Goal: Transaction & Acquisition: Purchase product/service

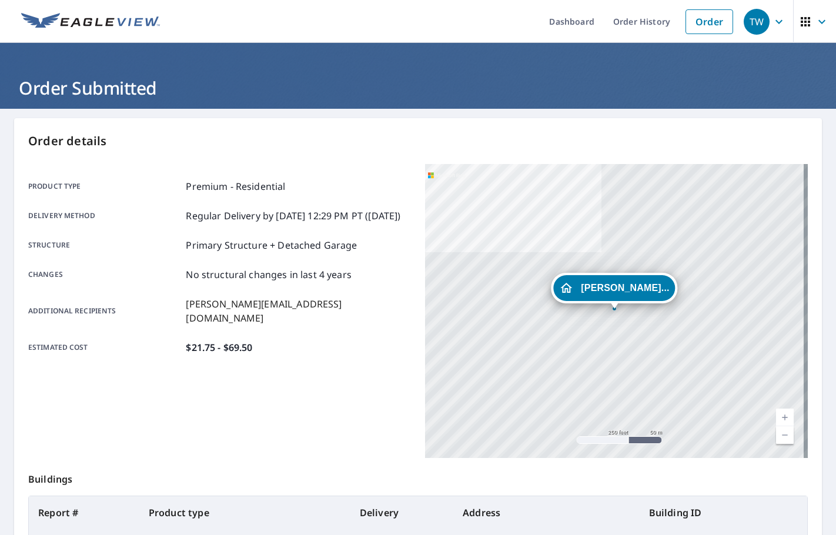
scroll to position [132, 0]
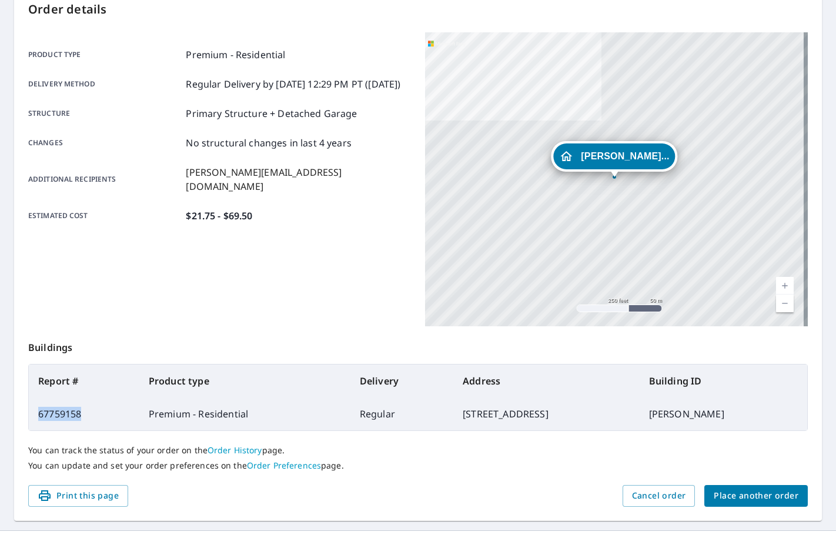
click at [720, 499] on span "Place another order" at bounding box center [755, 495] width 85 height 15
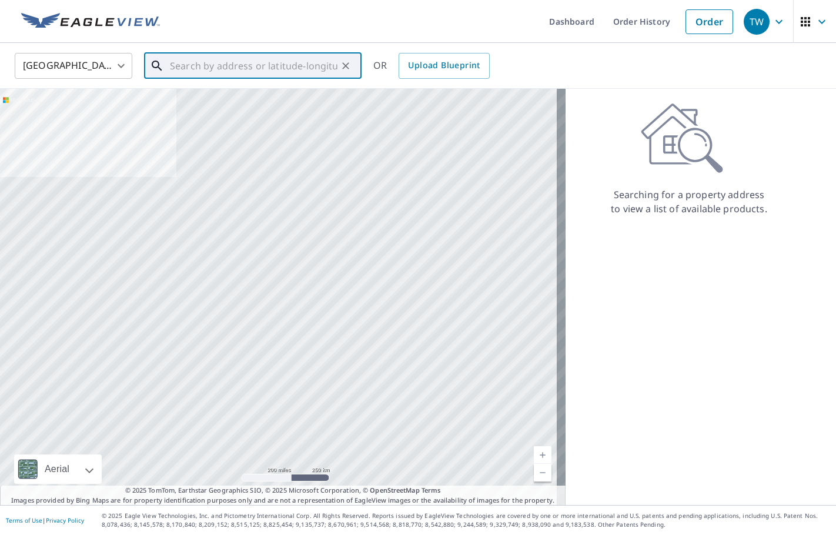
click at [254, 69] on input "text" at bounding box center [253, 65] width 167 height 33
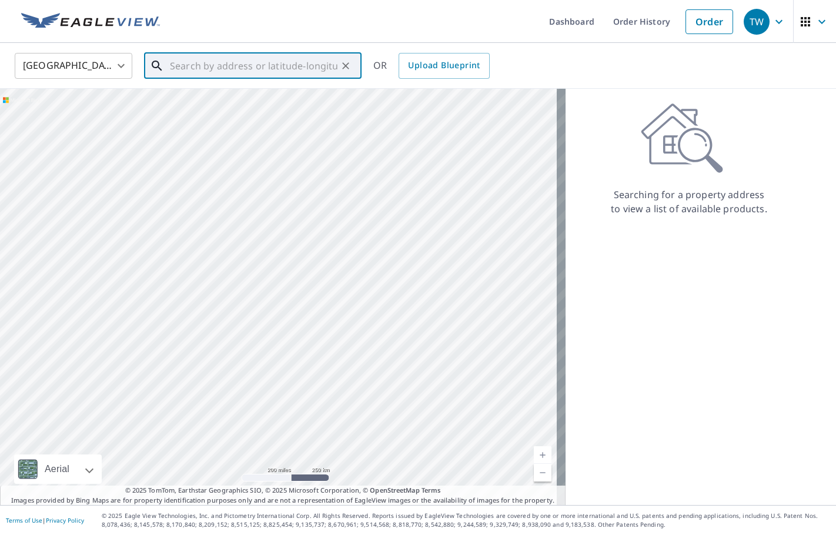
paste input "[STREET_ADDRESS]"
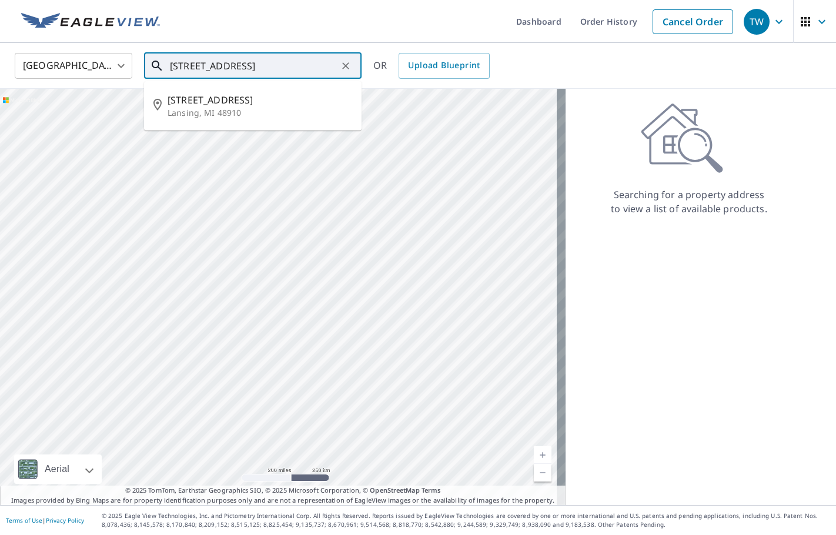
type input "[STREET_ADDRESS]"
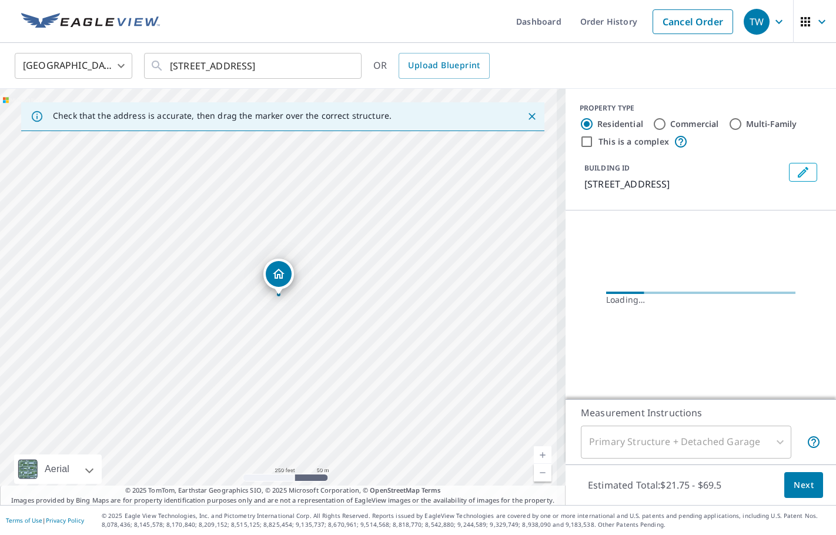
scroll to position [0, 0]
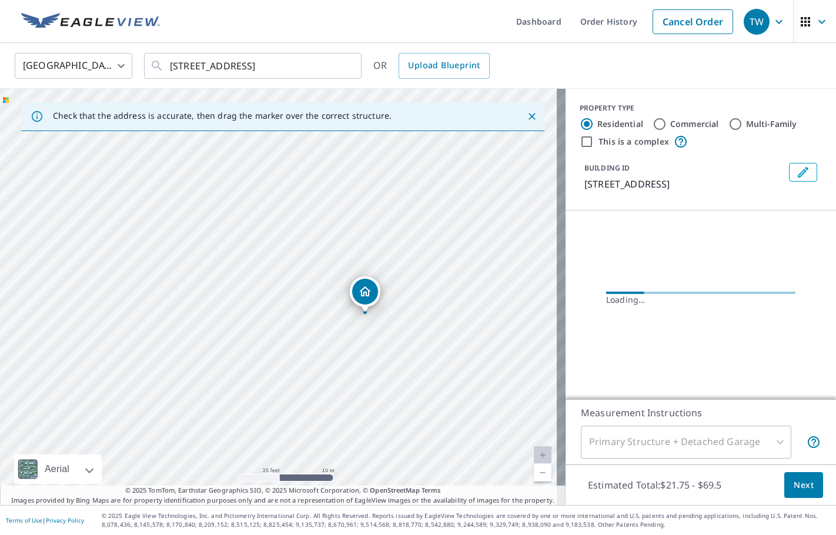
drag, startPoint x: 335, startPoint y: 368, endPoint x: 282, endPoint y: 366, distance: 52.9
click at [282, 366] on div "[STREET_ADDRESS]" at bounding box center [282, 297] width 565 height 416
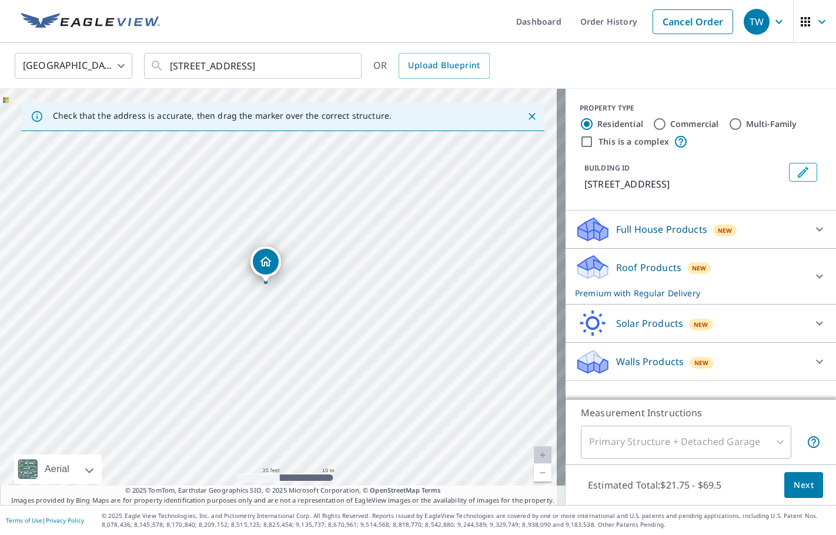
drag, startPoint x: 272, startPoint y: 275, endPoint x: 263, endPoint y: 263, distance: 15.1
click at [791, 163] on button "Edit building 1" at bounding box center [803, 172] width 28 height 19
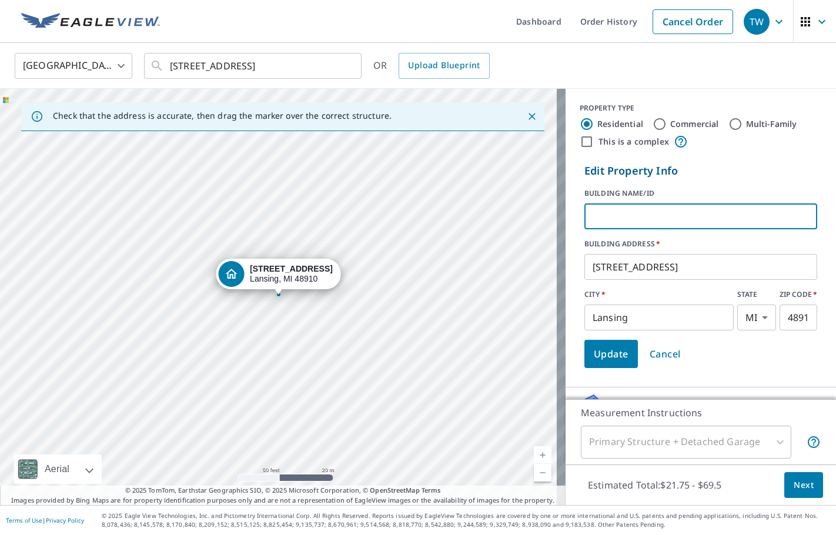
click at [635, 215] on input "text" at bounding box center [700, 216] width 233 height 33
type input "[PERSON_NAME]"
click at [595, 363] on button "Update" at bounding box center [610, 354] width 53 height 28
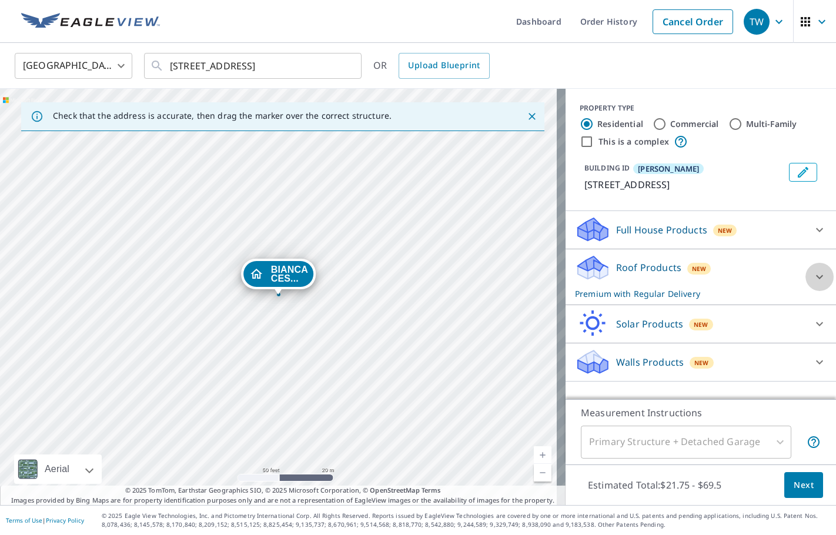
click at [816, 279] on icon at bounding box center [819, 276] width 7 height 4
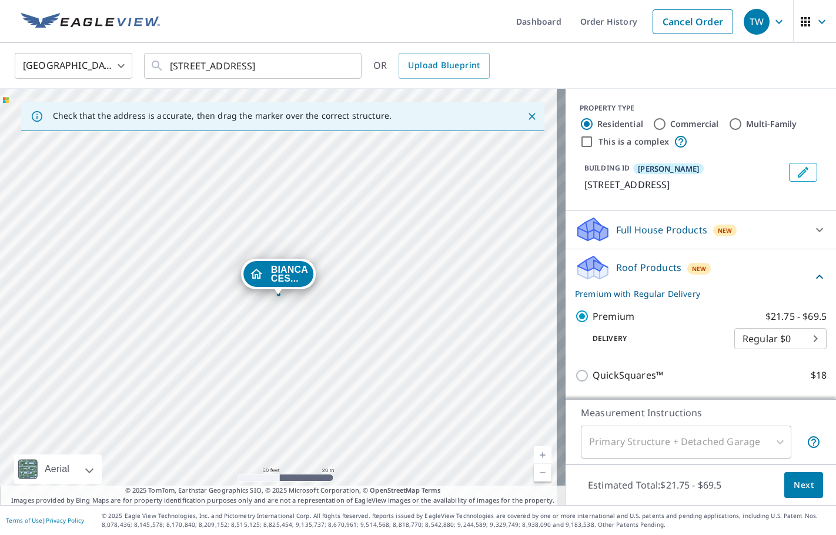
click at [800, 487] on span "Next" at bounding box center [803, 485] width 20 height 15
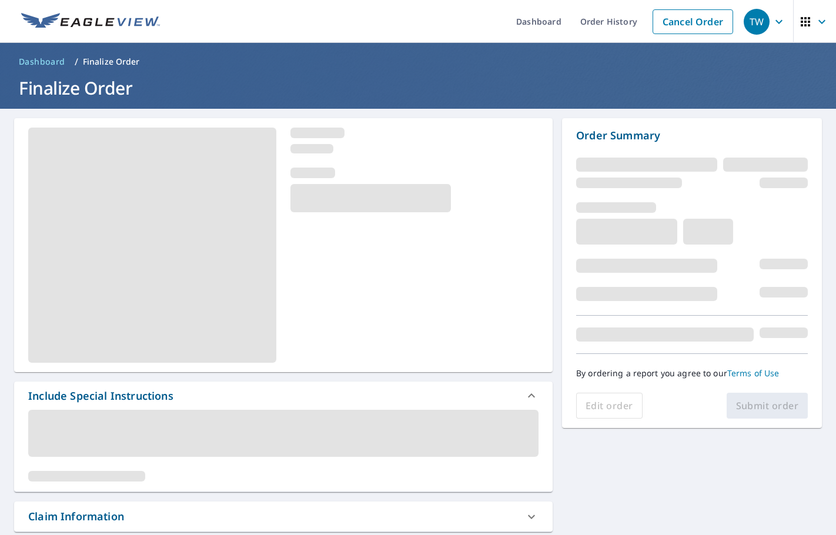
scroll to position [59, 0]
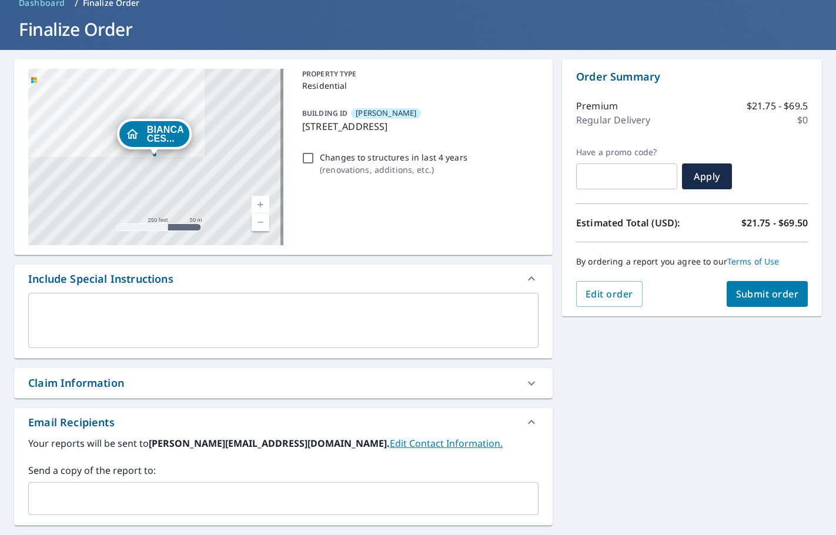
click at [85, 487] on div "​" at bounding box center [283, 498] width 510 height 33
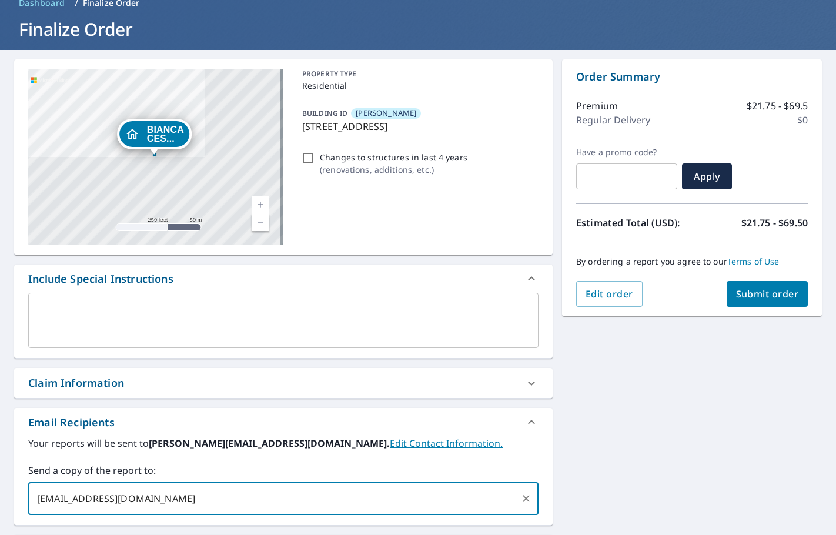
type input "[EMAIL_ADDRESS][DOMAIN_NAME]"
click at [736, 291] on span "Submit order" at bounding box center [767, 293] width 63 height 13
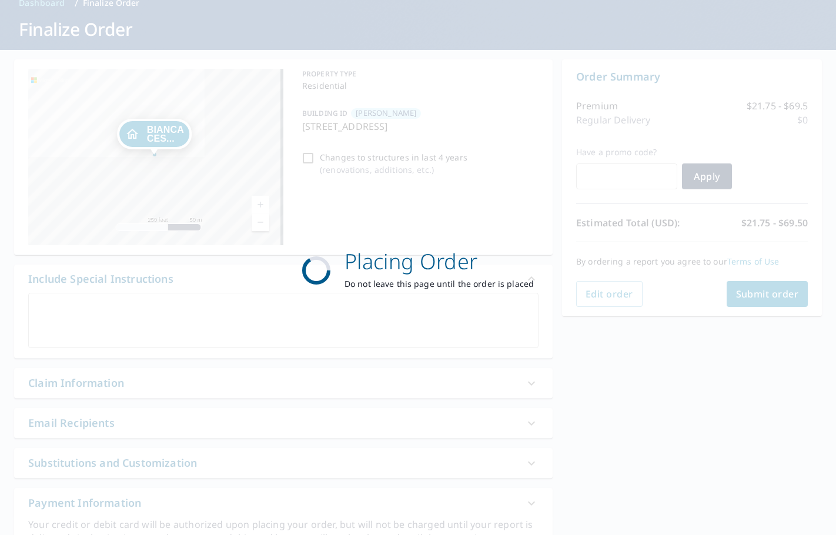
checkbox input "true"
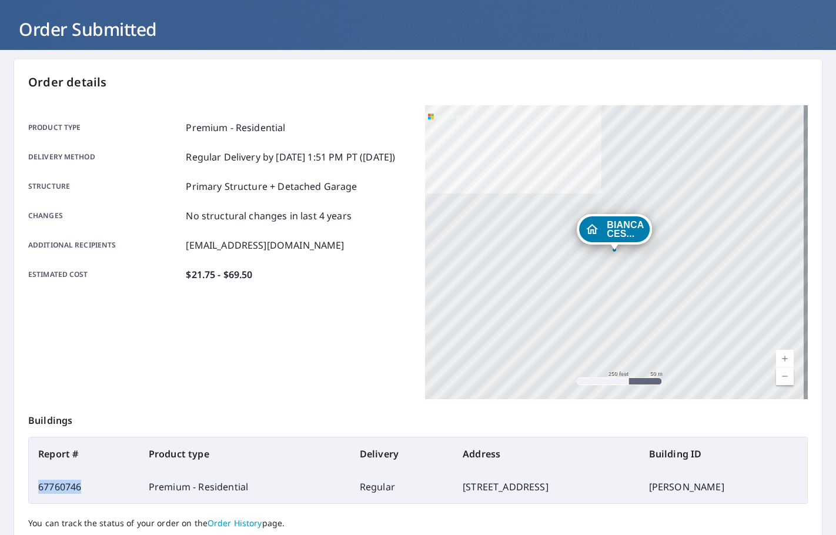
drag, startPoint x: 99, startPoint y: 484, endPoint x: 35, endPoint y: 490, distance: 63.7
click at [35, 490] on td "67760746" at bounding box center [84, 486] width 110 height 33
copy td "67760746"
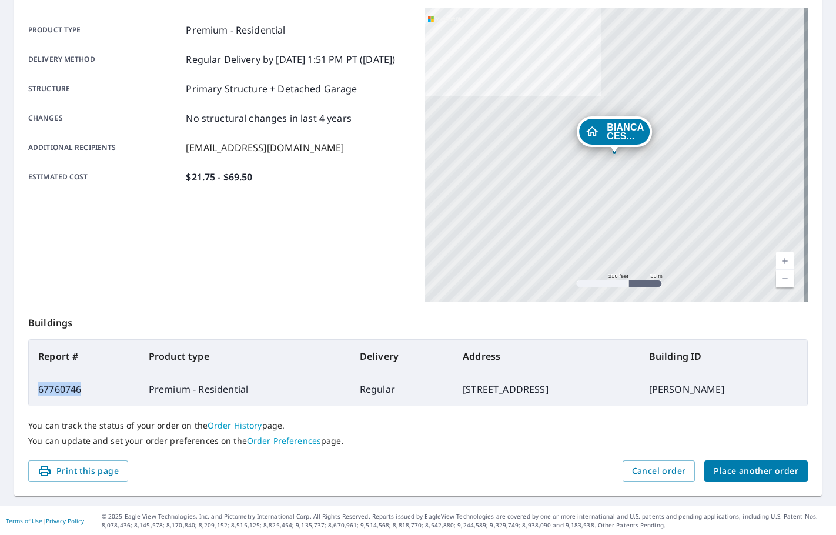
scroll to position [157, 0]
click at [713, 467] on span "Place another order" at bounding box center [755, 470] width 85 height 15
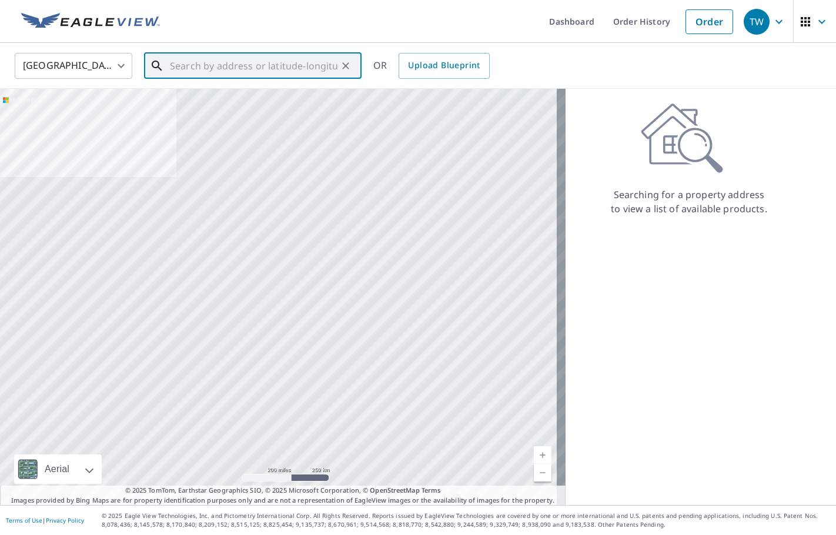
click at [200, 69] on input "text" at bounding box center [253, 65] width 167 height 33
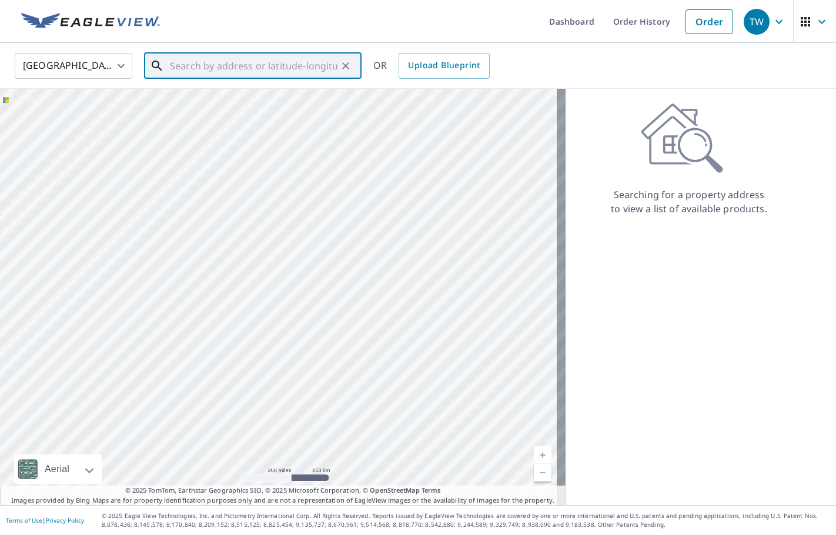
paste input "[STREET_ADDRESS] [GEOGRAPHIC_DATA], MI 48306"
type input "[STREET_ADDRESS] [GEOGRAPHIC_DATA], MI 48306"
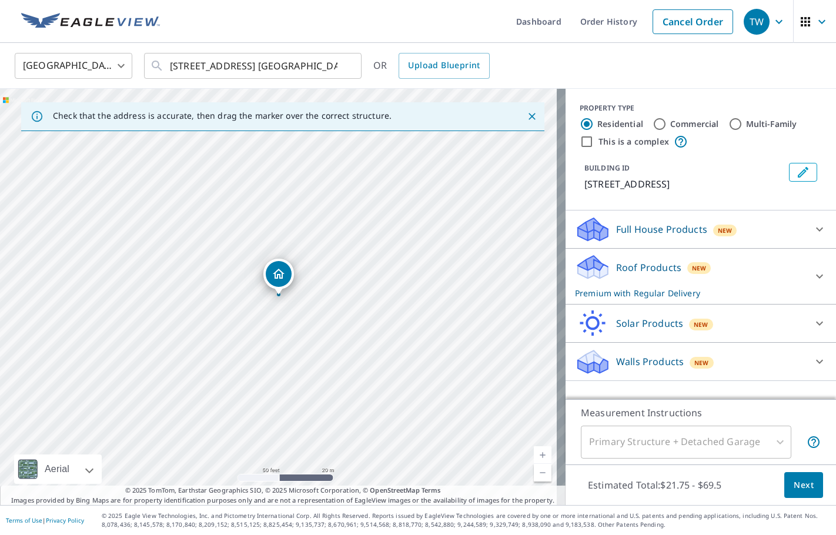
click at [798, 175] on icon "Edit building 1" at bounding box center [803, 172] width 14 height 14
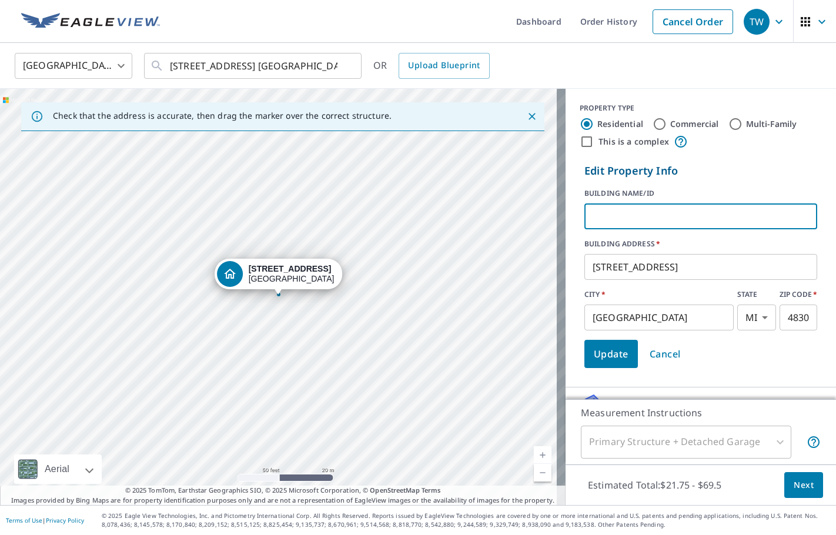
click at [695, 214] on input "text" at bounding box center [700, 216] width 233 height 33
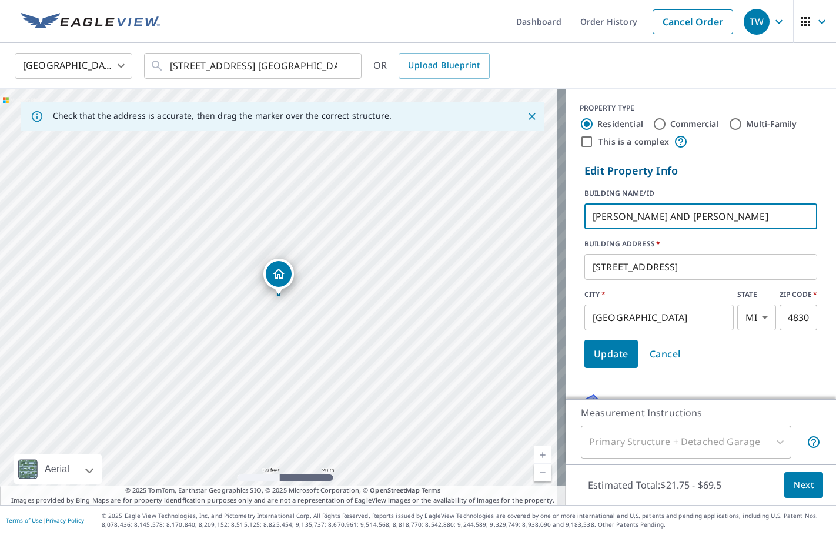
type input "[PERSON_NAME] AND [PERSON_NAME]"
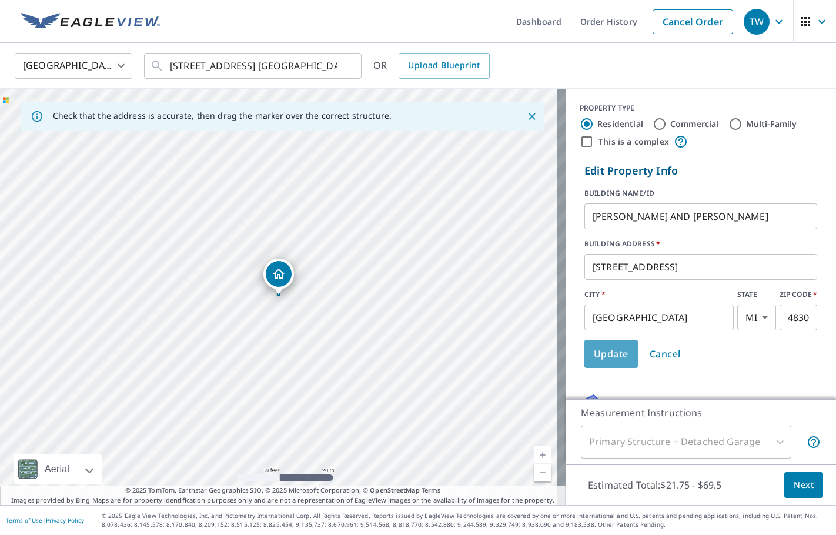
click at [597, 359] on span "Update" at bounding box center [611, 354] width 35 height 16
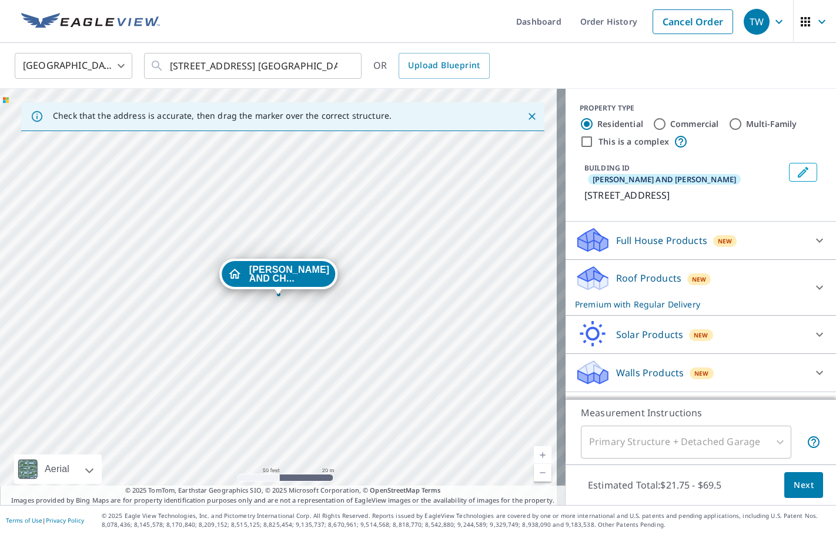
click at [812, 280] on icon at bounding box center [819, 287] width 14 height 14
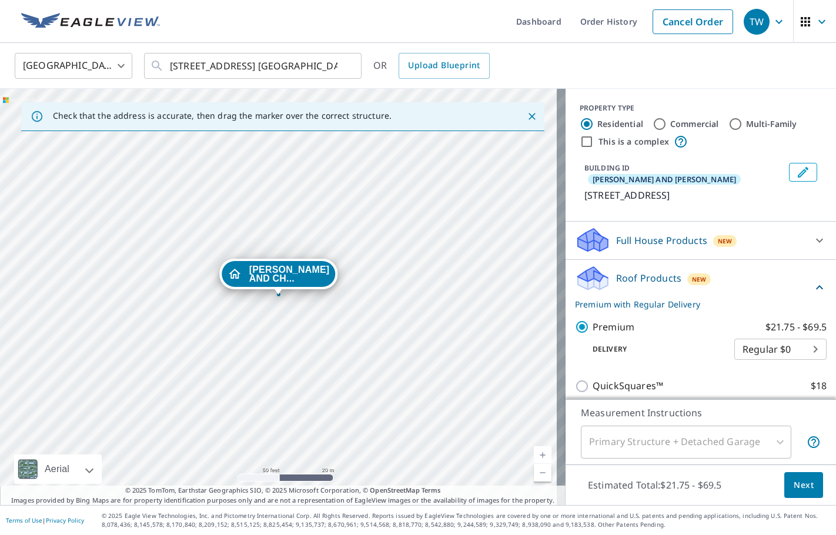
click at [796, 491] on span "Next" at bounding box center [803, 485] width 20 height 15
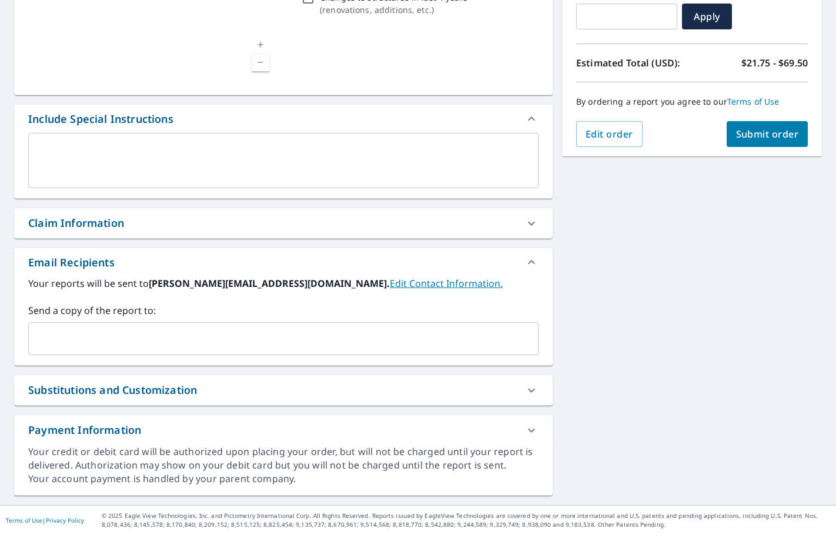
scroll to position [219, 0]
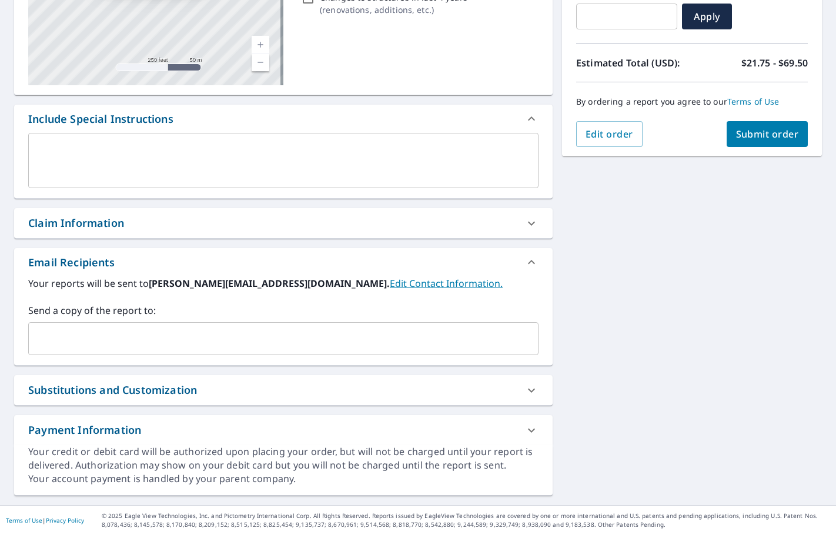
click at [73, 339] on input "text" at bounding box center [274, 338] width 482 height 22
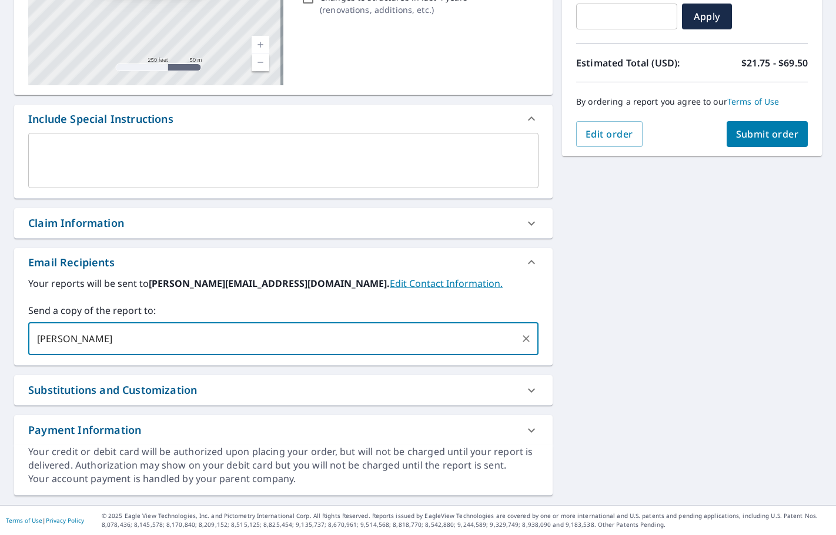
type input "[PERSON_NAME]"
checkbox input "true"
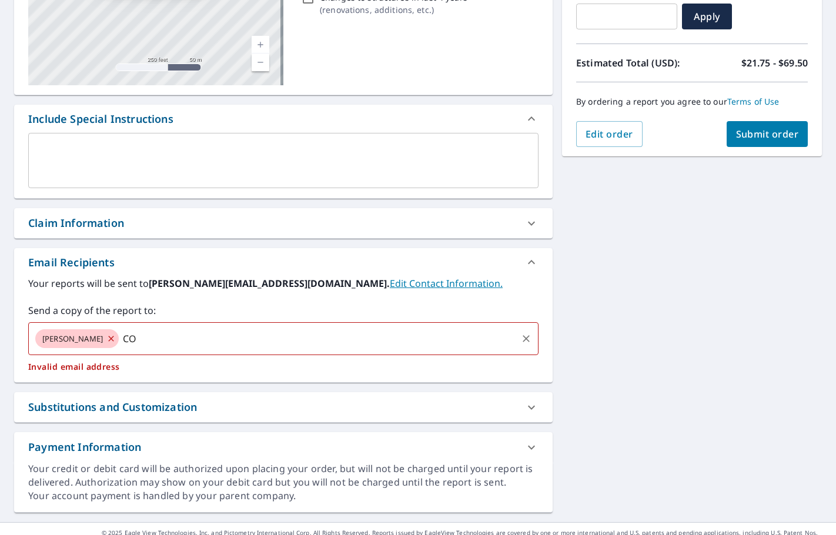
type input "C"
checkbox input "true"
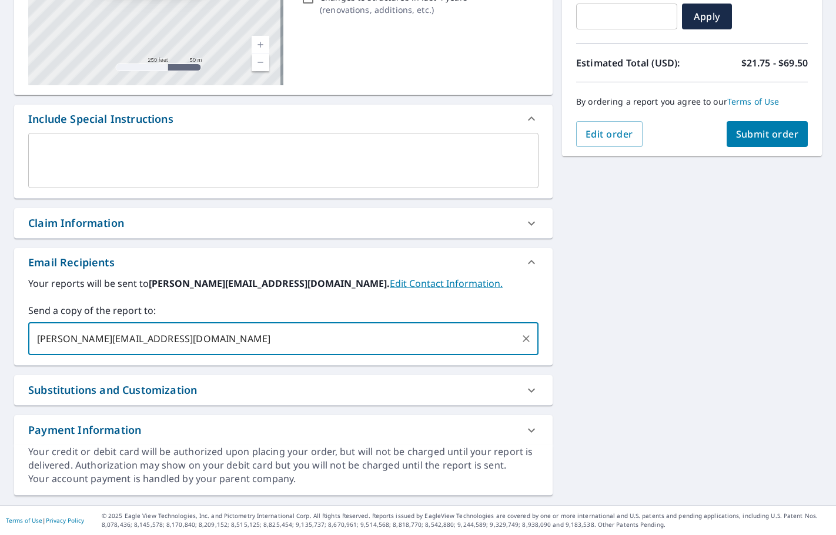
type input "[PERSON_NAME][EMAIL_ADDRESS][DOMAIN_NAME]"
click at [736, 139] on span "Submit order" at bounding box center [767, 134] width 63 height 13
checkbox input "true"
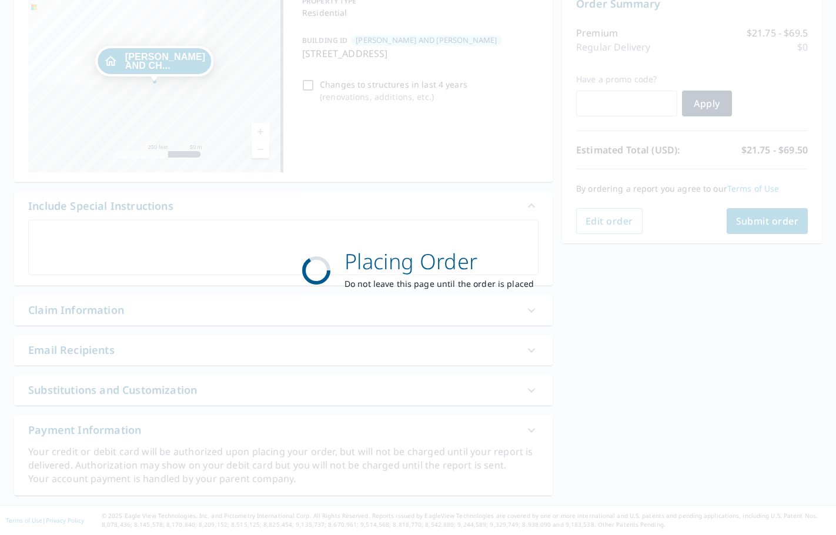
scroll to position [132, 0]
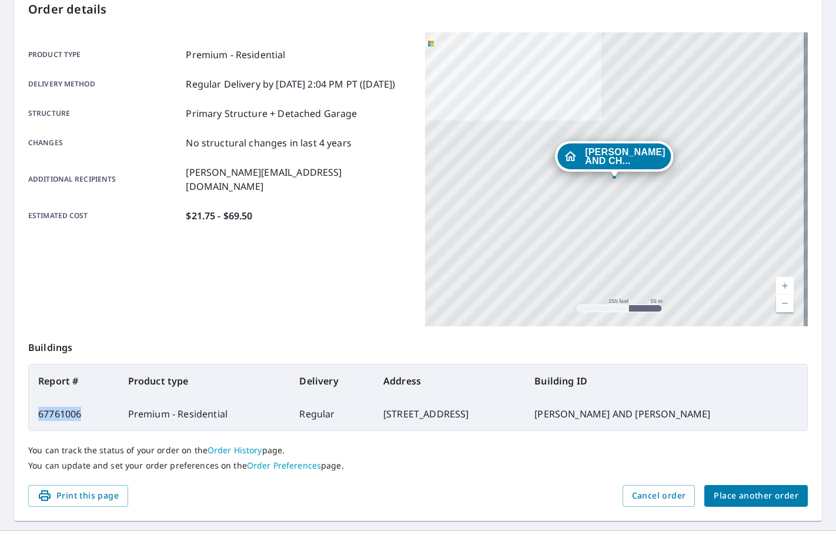
drag, startPoint x: 82, startPoint y: 416, endPoint x: 31, endPoint y: 417, distance: 50.6
click at [31, 417] on td "67761006" at bounding box center [74, 413] width 90 height 33
copy td "67761006"
